Goal: Navigation & Orientation: Find specific page/section

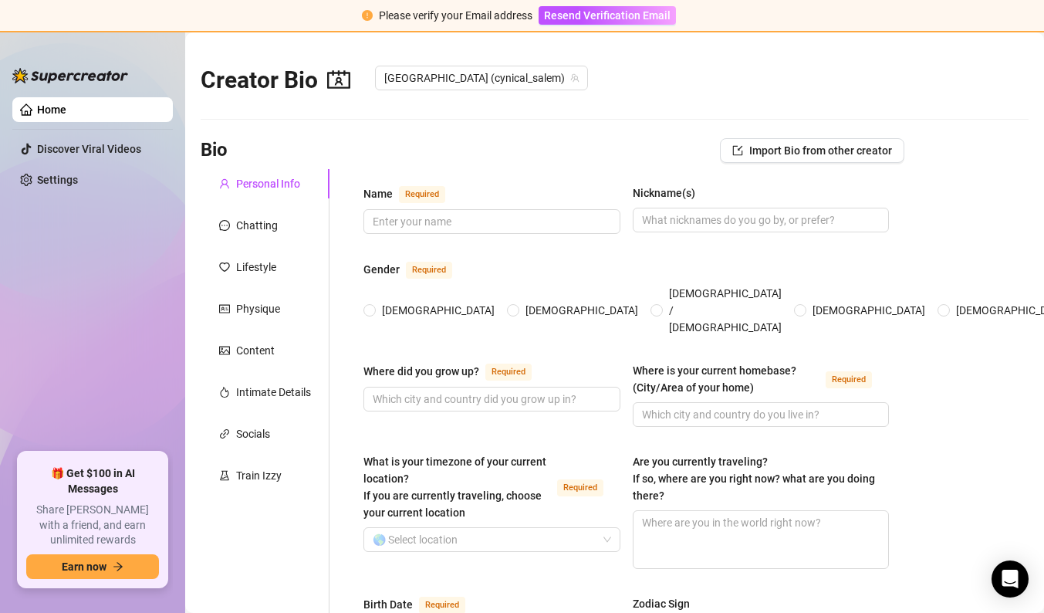
click at [76, 356] on ul "Home Discover Viral Videos Settings" at bounding box center [92, 268] width 160 height 355
click at [59, 106] on link "Home" at bounding box center [51, 109] width 29 height 12
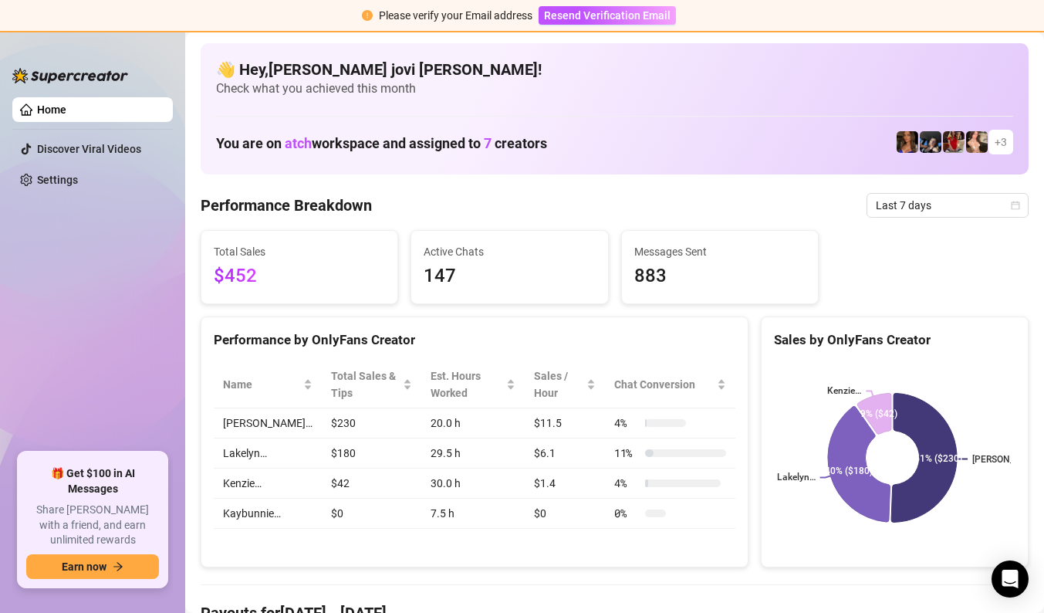
click at [66, 106] on link "Home" at bounding box center [51, 109] width 29 height 12
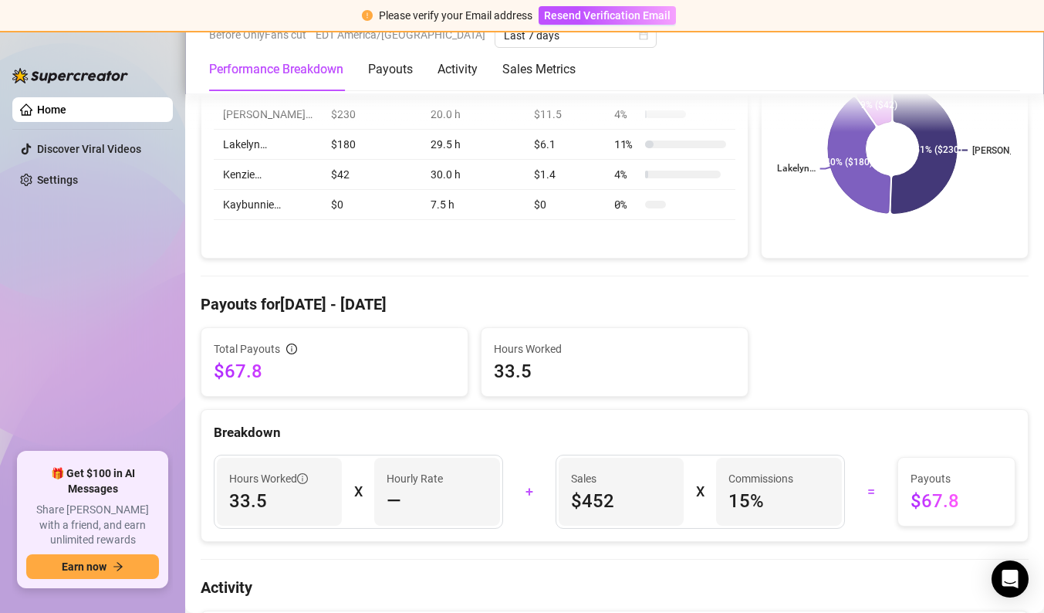
scroll to position [77, 0]
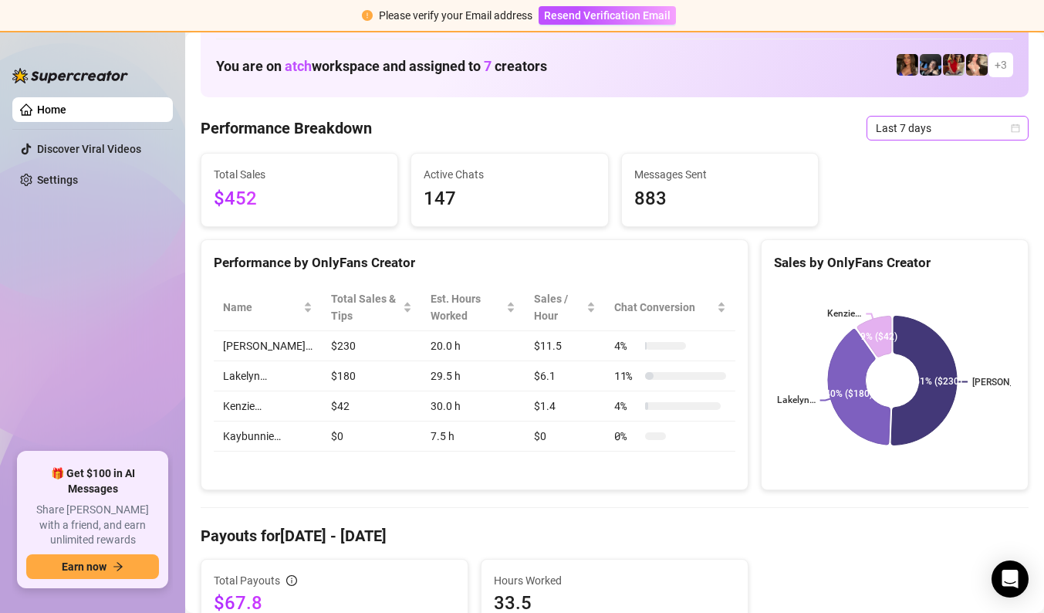
click at [1008, 127] on div "Last 7 days" at bounding box center [947, 128] width 162 height 25
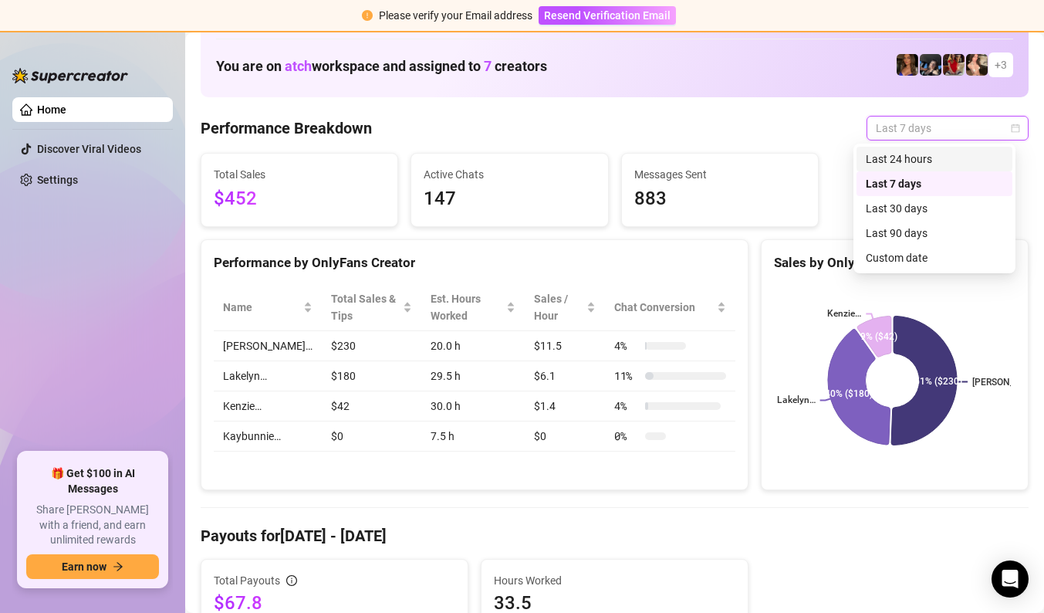
click at [918, 162] on div "Last 24 hours" at bounding box center [934, 158] width 137 height 17
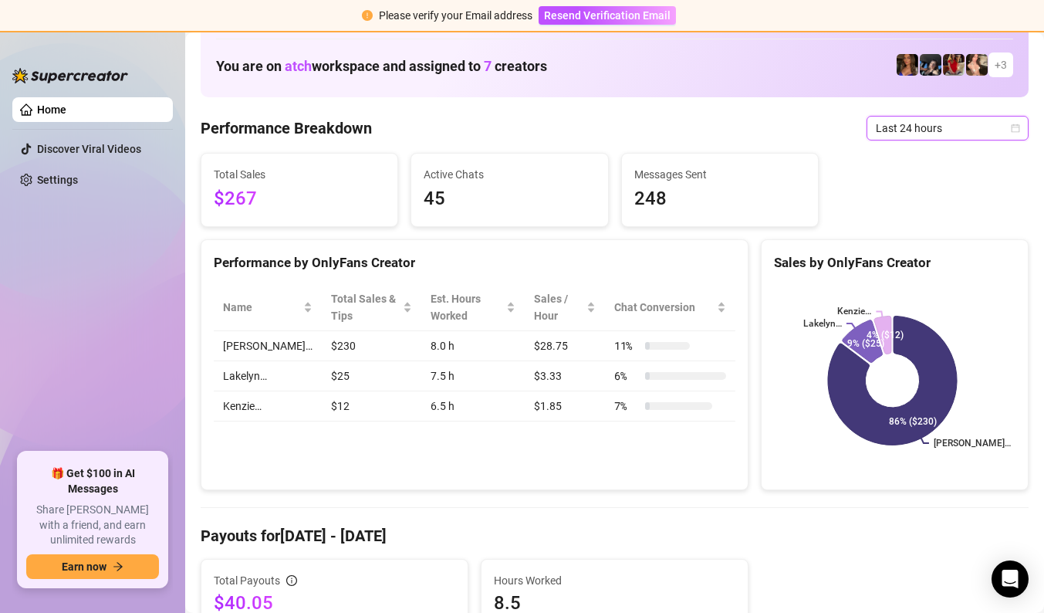
drag, startPoint x: 995, startPoint y: 127, endPoint x: 951, endPoint y: 181, distance: 69.6
click at [995, 127] on span "Last 24 hours" at bounding box center [947, 127] width 143 height 23
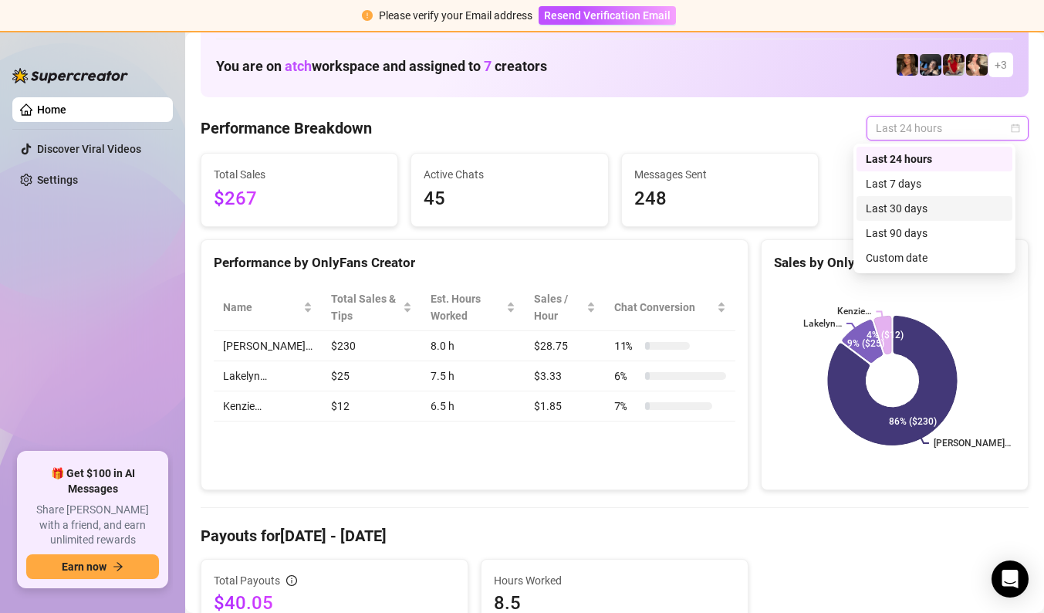
click at [915, 184] on div "Last 7 days" at bounding box center [934, 183] width 137 height 17
